Goal: Information Seeking & Learning: Learn about a topic

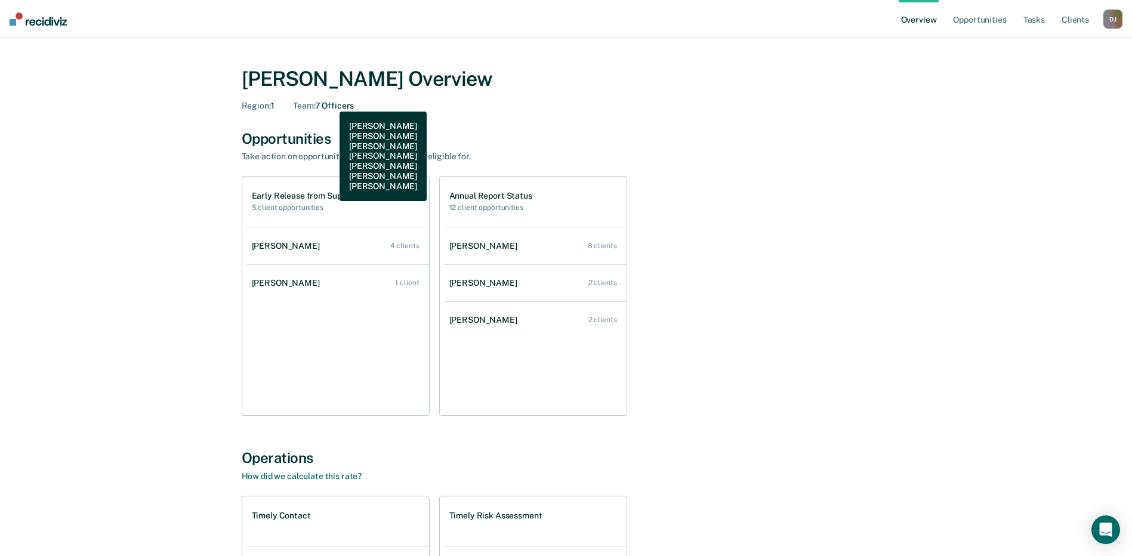
click at [331, 103] on div "Team : 7 Officers" at bounding box center [323, 106] width 61 height 10
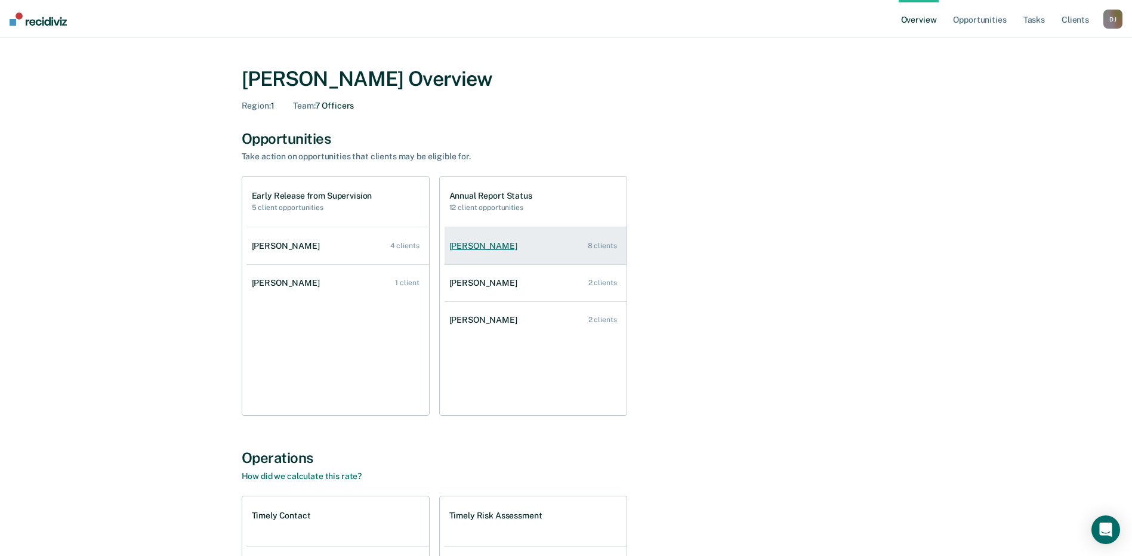
click at [611, 249] on div "8 clients" at bounding box center [602, 246] width 29 height 8
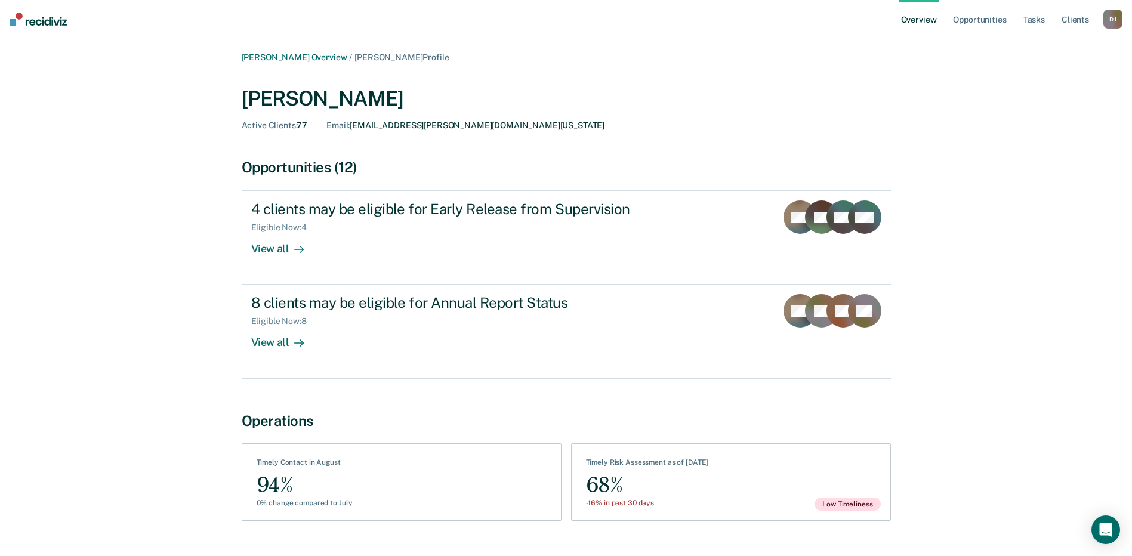
drag, startPoint x: 0, startPoint y: 1, endPoint x: 83, endPoint y: 81, distance: 115.6
click at [93, 106] on div "[PERSON_NAME] Overview / [PERSON_NAME] Profile [PERSON_NAME] Active Clients : 7…" at bounding box center [565, 299] width 1103 height 492
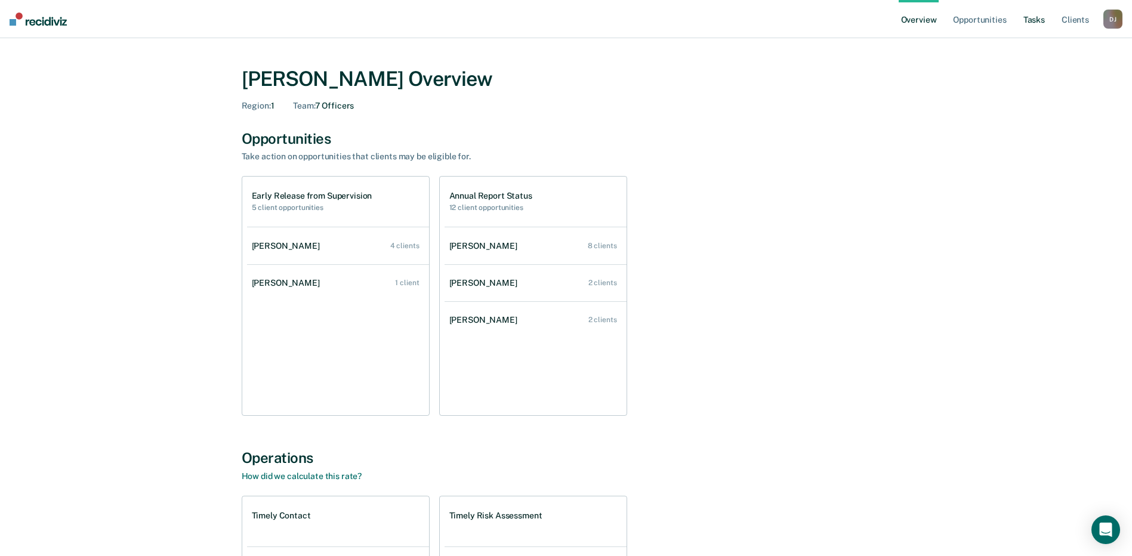
click at [1027, 20] on link "Tasks" at bounding box center [1034, 19] width 26 height 38
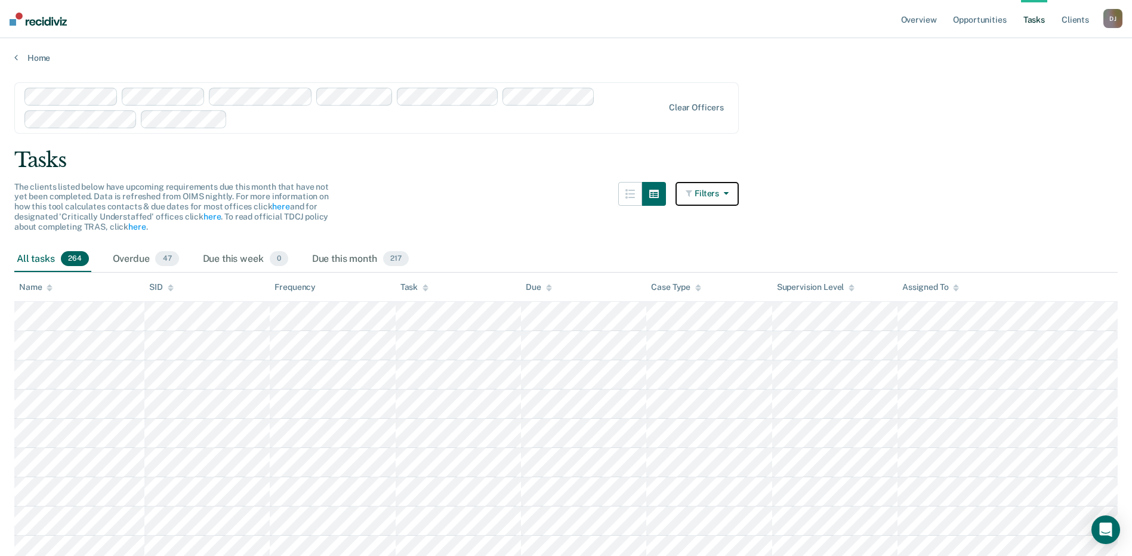
click at [694, 193] on icon "button" at bounding box center [690, 193] width 9 height 8
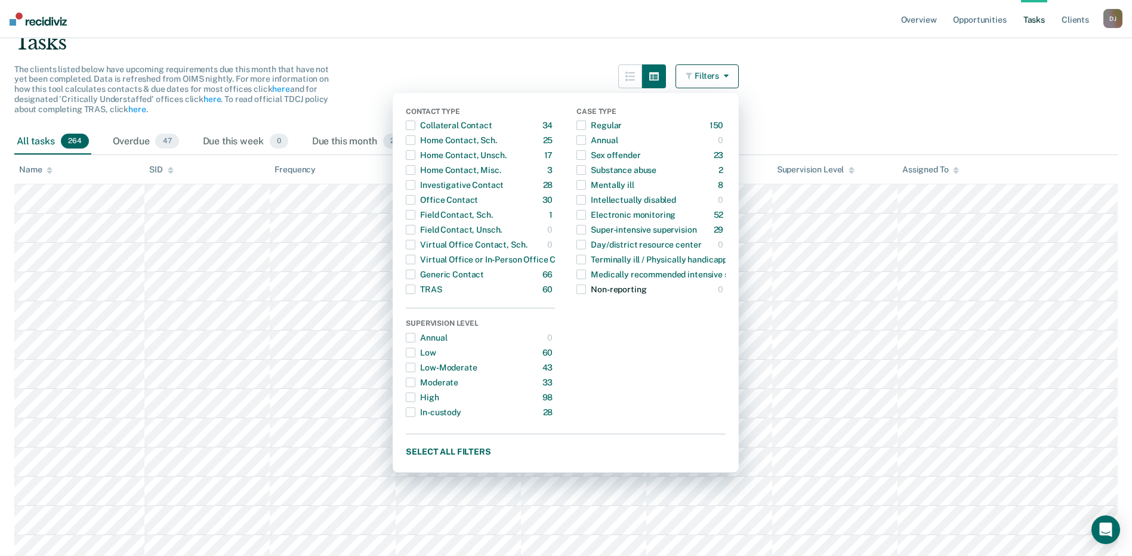
scroll to position [119, 0]
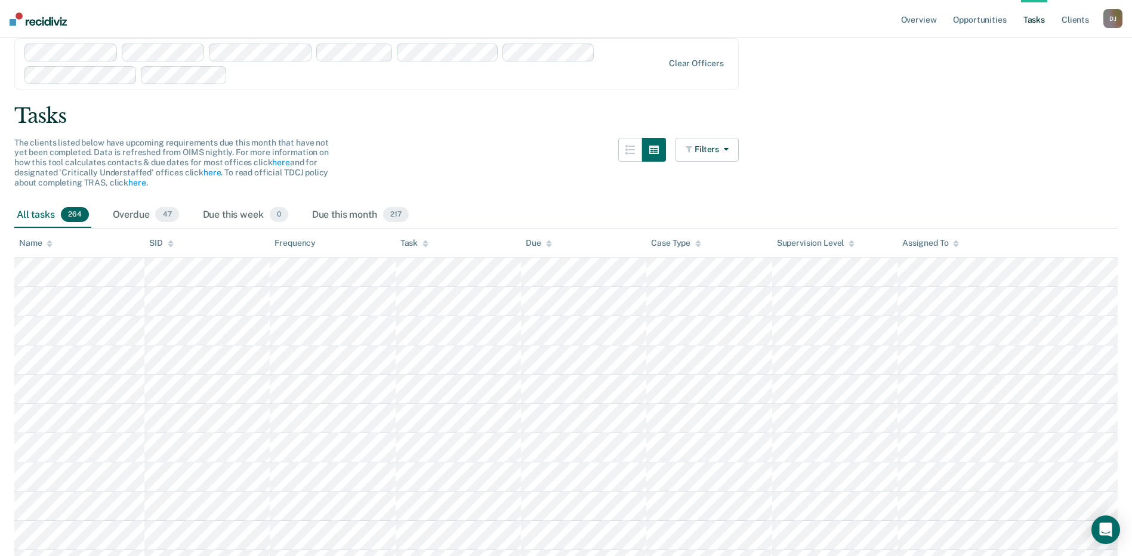
scroll to position [0, 0]
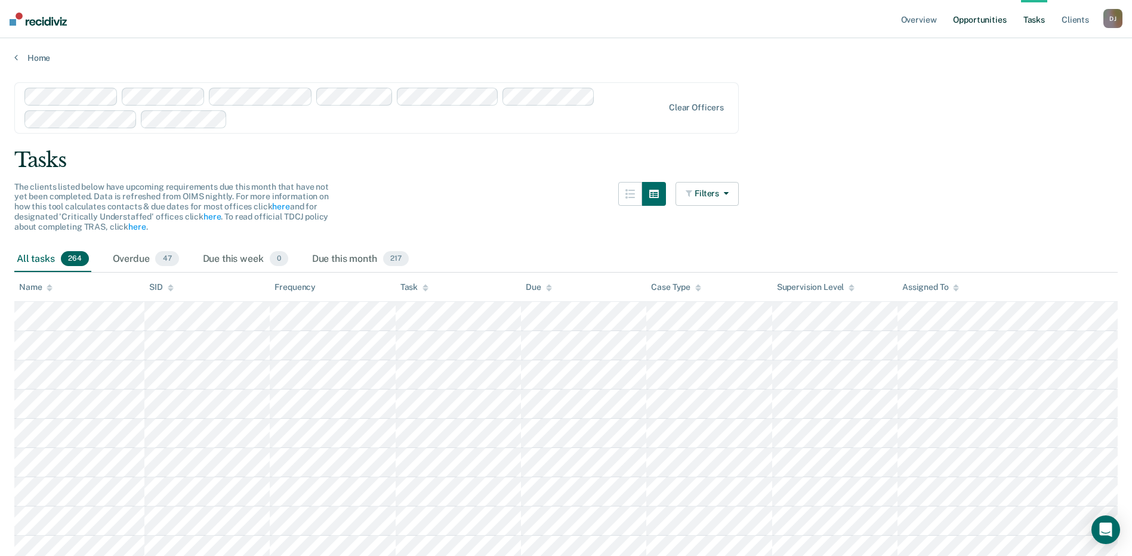
click at [977, 13] on link "Opportunities" at bounding box center [979, 19] width 58 height 38
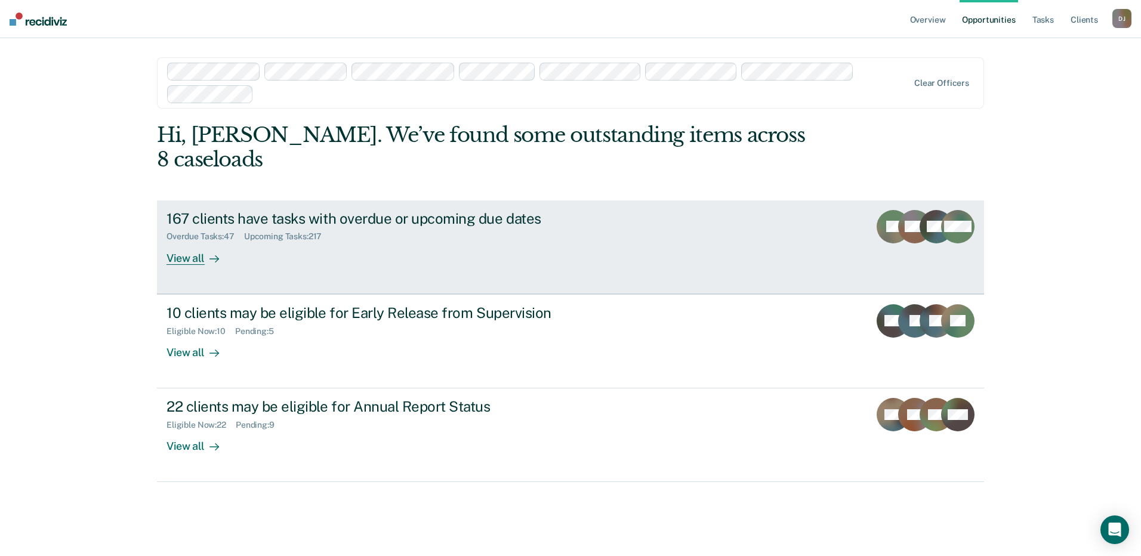
click at [193, 253] on div "View all" at bounding box center [199, 253] width 67 height 23
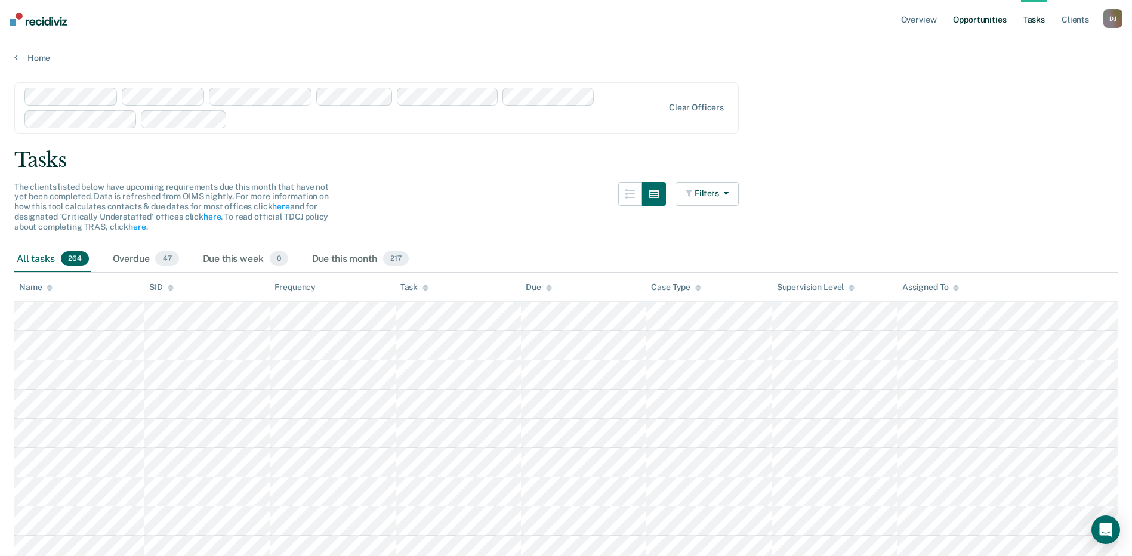
click at [1004, 16] on link "Opportunities" at bounding box center [979, 19] width 58 height 38
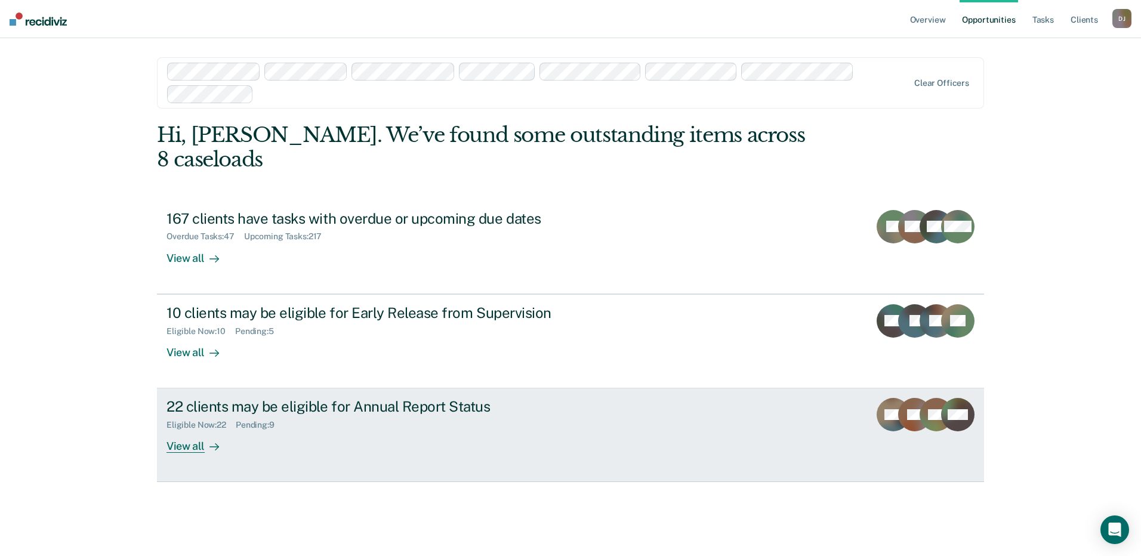
click at [196, 445] on div "View all" at bounding box center [199, 441] width 67 height 23
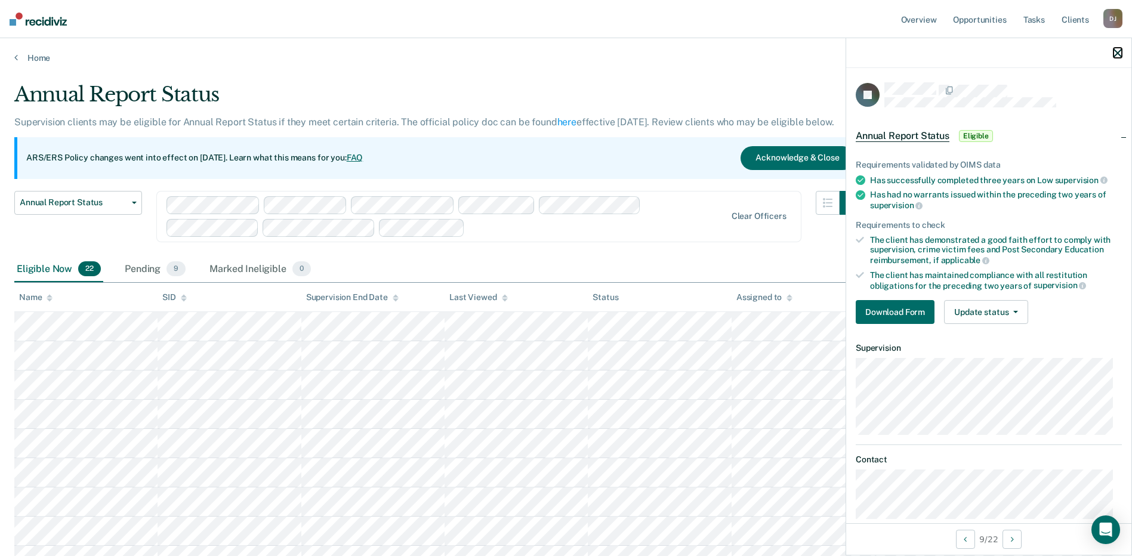
click at [1117, 55] on icon "button" at bounding box center [1117, 53] width 8 height 8
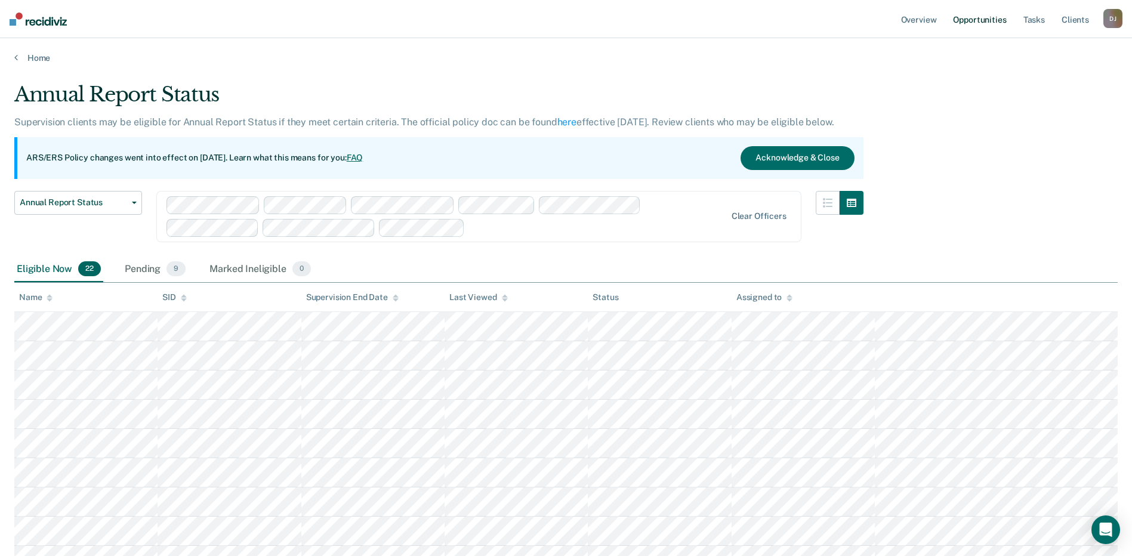
click at [981, 21] on link "Opportunities" at bounding box center [979, 19] width 58 height 38
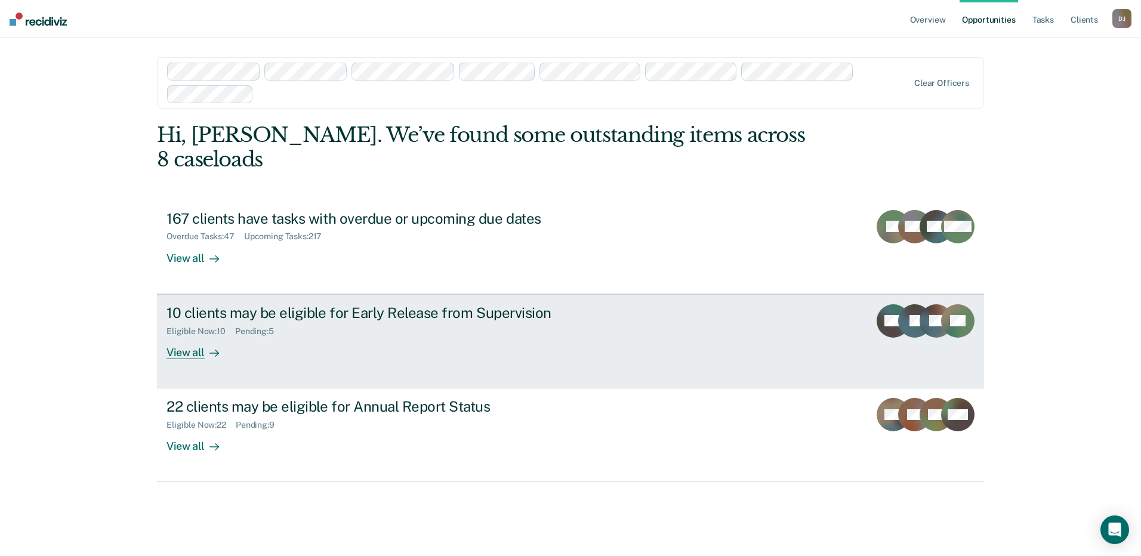
click at [205, 356] on div at bounding box center [212, 352] width 14 height 14
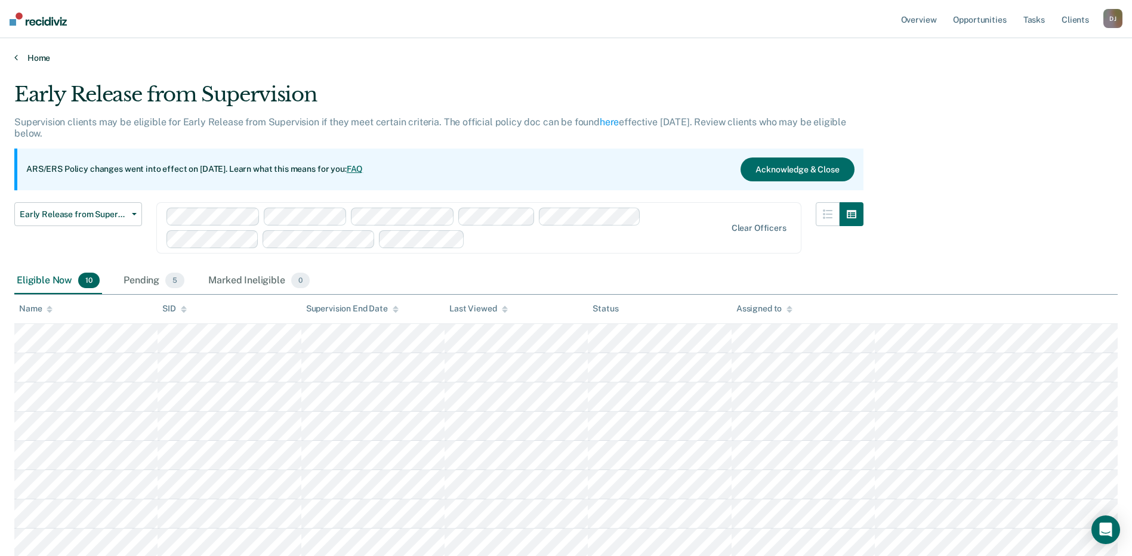
click at [30, 59] on link "Home" at bounding box center [565, 58] width 1103 height 11
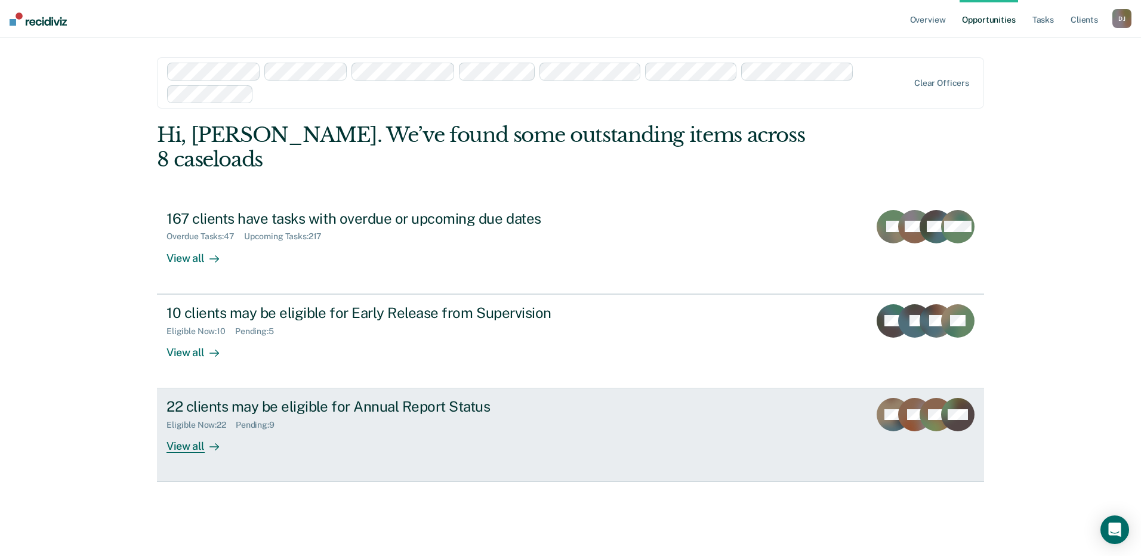
click at [223, 447] on div "View all" at bounding box center [199, 441] width 67 height 23
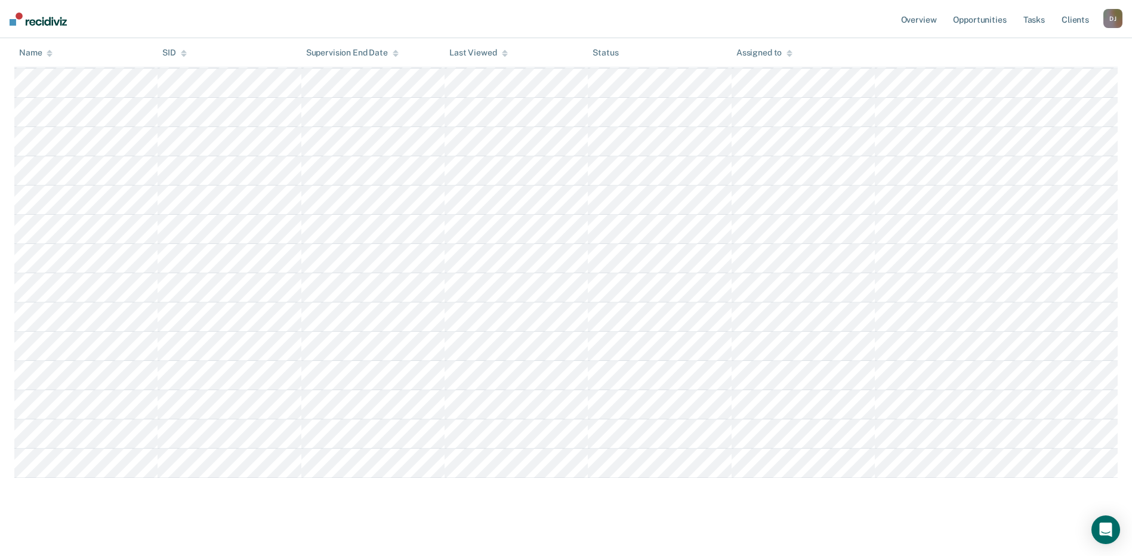
scroll to position [485, 0]
